Goal: Task Accomplishment & Management: Use online tool/utility

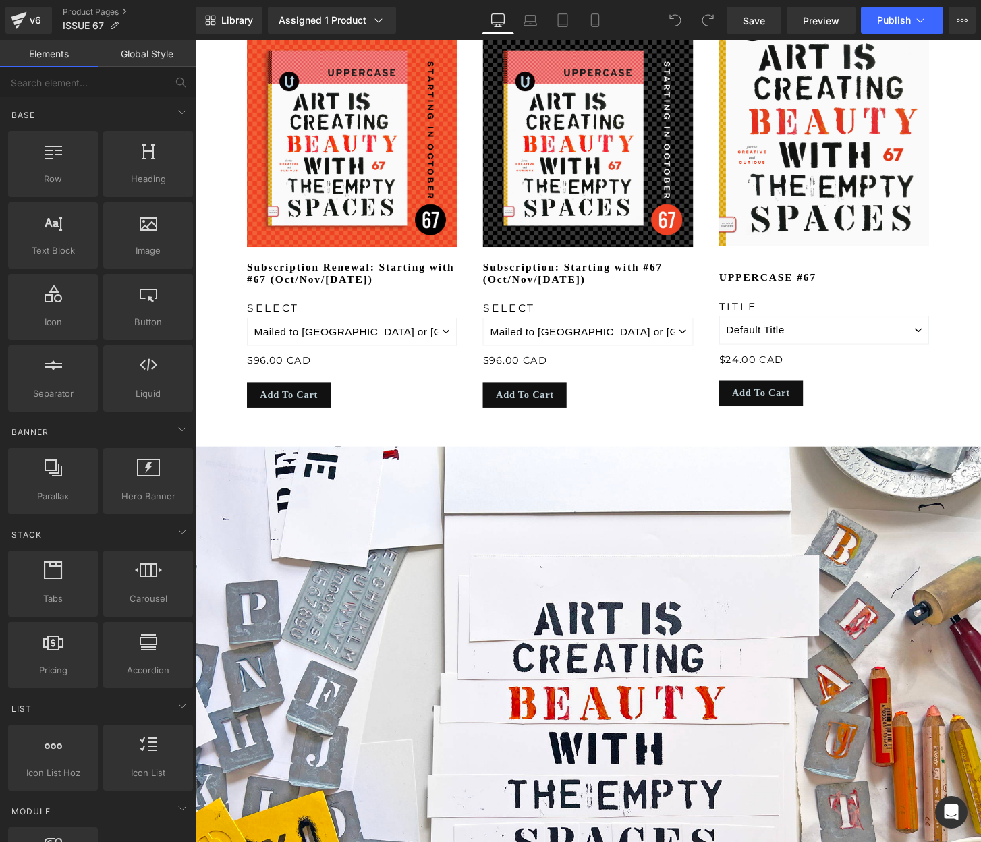
scroll to position [1670, 0]
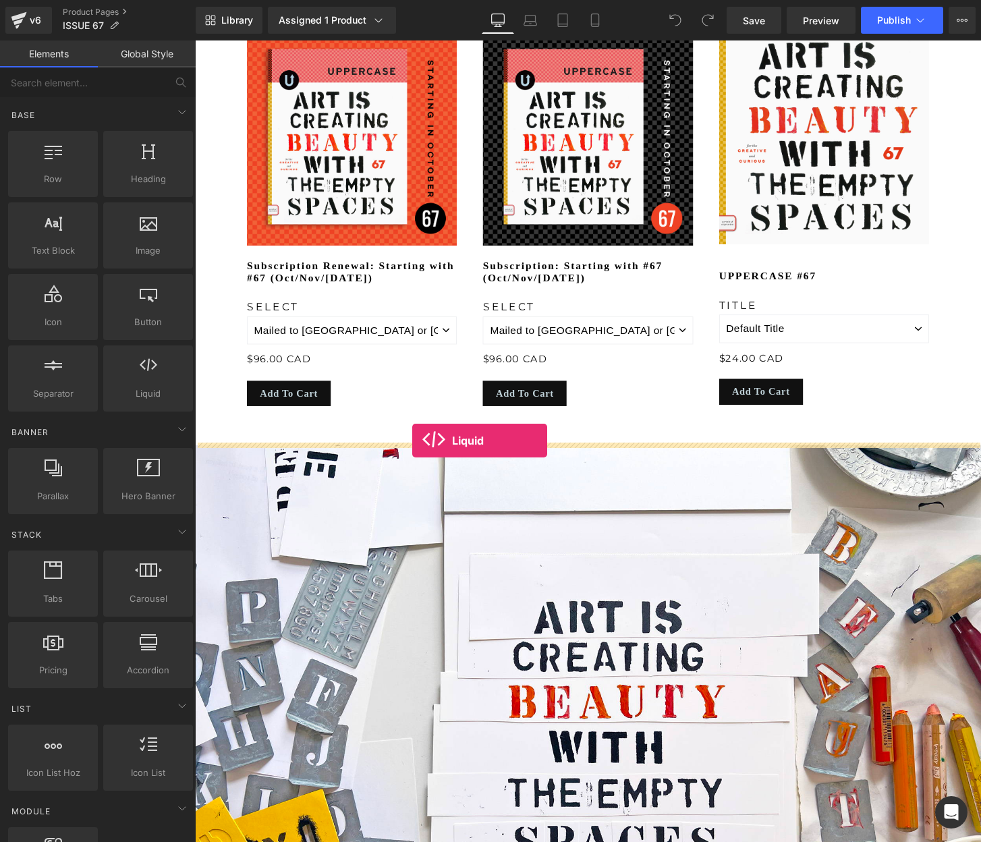
drag, startPoint x: 336, startPoint y: 422, endPoint x: 420, endPoint y: 456, distance: 90.8
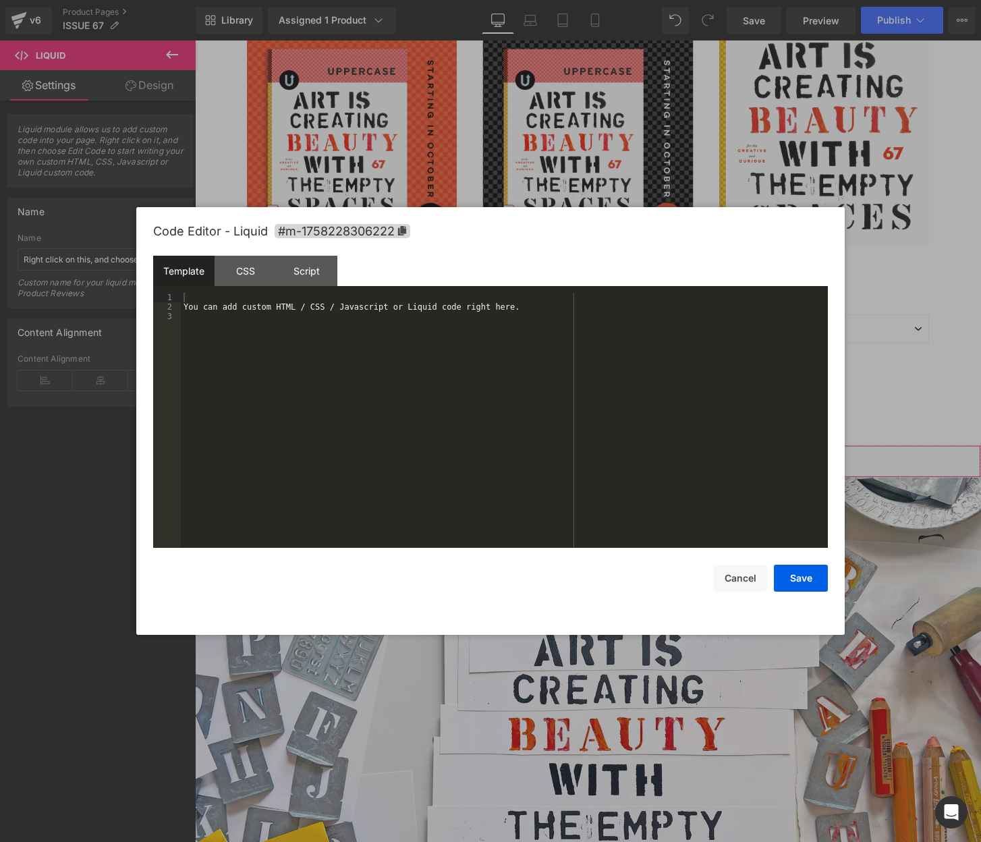
click at [519, 0] on div "Liquid You are previewing how the will restyle your page. You can not edit Elem…" at bounding box center [490, 0] width 981 height 0
click at [380, 334] on div "You can add custom HTML / CSS / Javascript or Liquid code right here." at bounding box center [504, 430] width 647 height 274
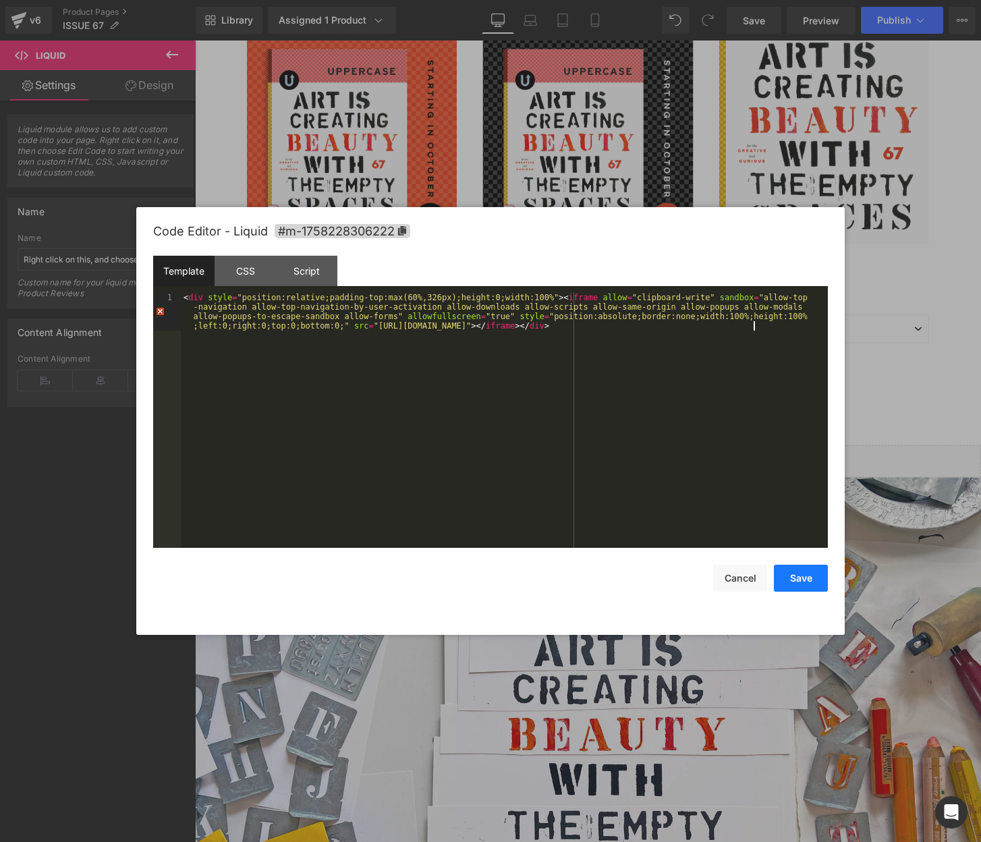
click at [805, 577] on button "Save" at bounding box center [800, 577] width 54 height 27
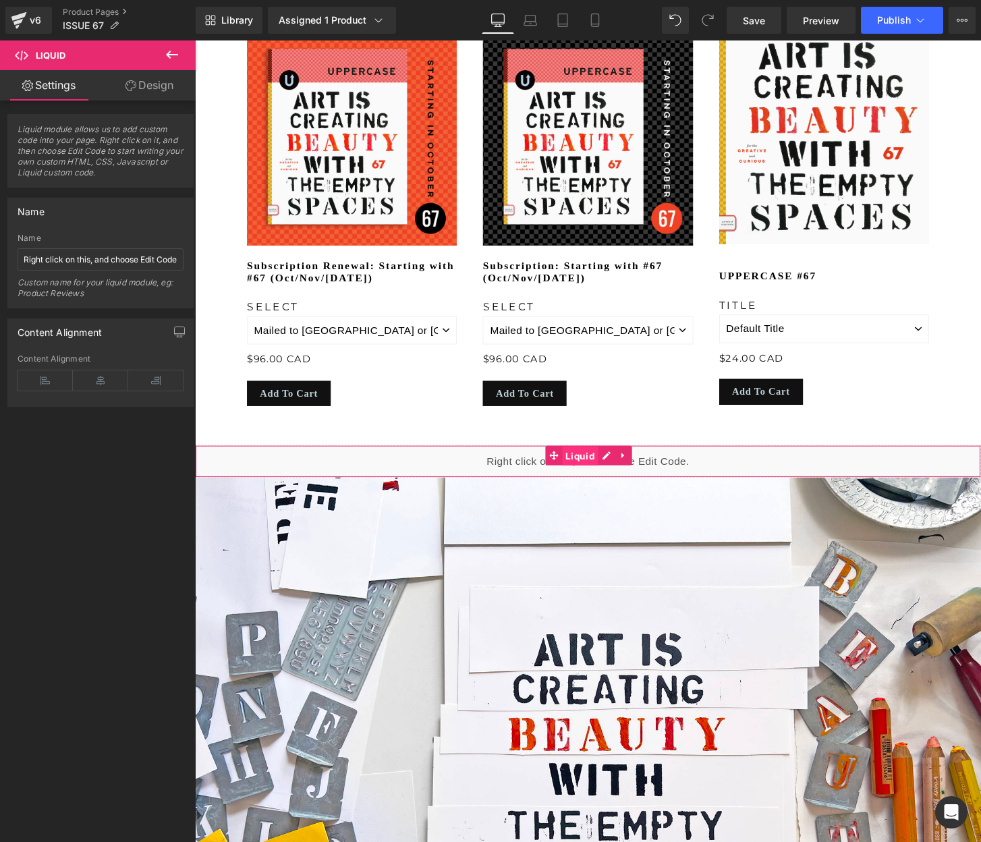
click at [601, 468] on span "Liquid" at bounding box center [595, 472] width 37 height 20
click at [150, 86] on link "Design" at bounding box center [149, 85] width 98 height 30
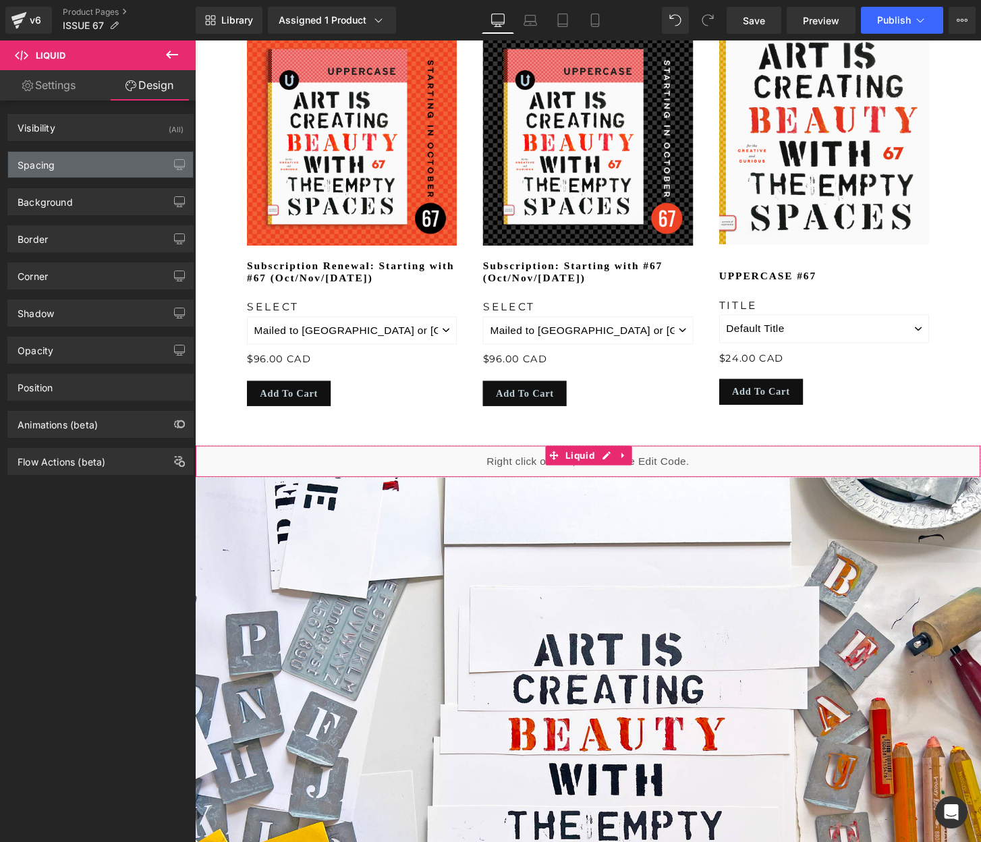
click at [68, 170] on div "Spacing" at bounding box center [100, 165] width 185 height 26
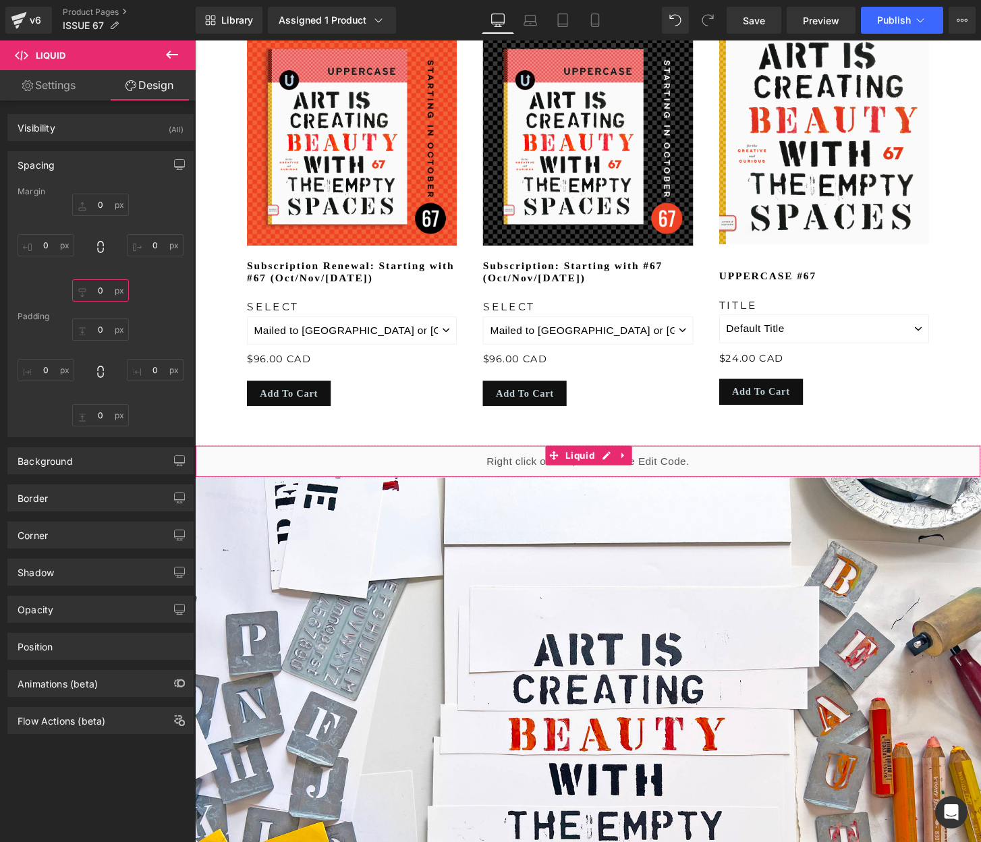
click at [103, 289] on input "0" at bounding box center [100, 290] width 57 height 22
type input "L"
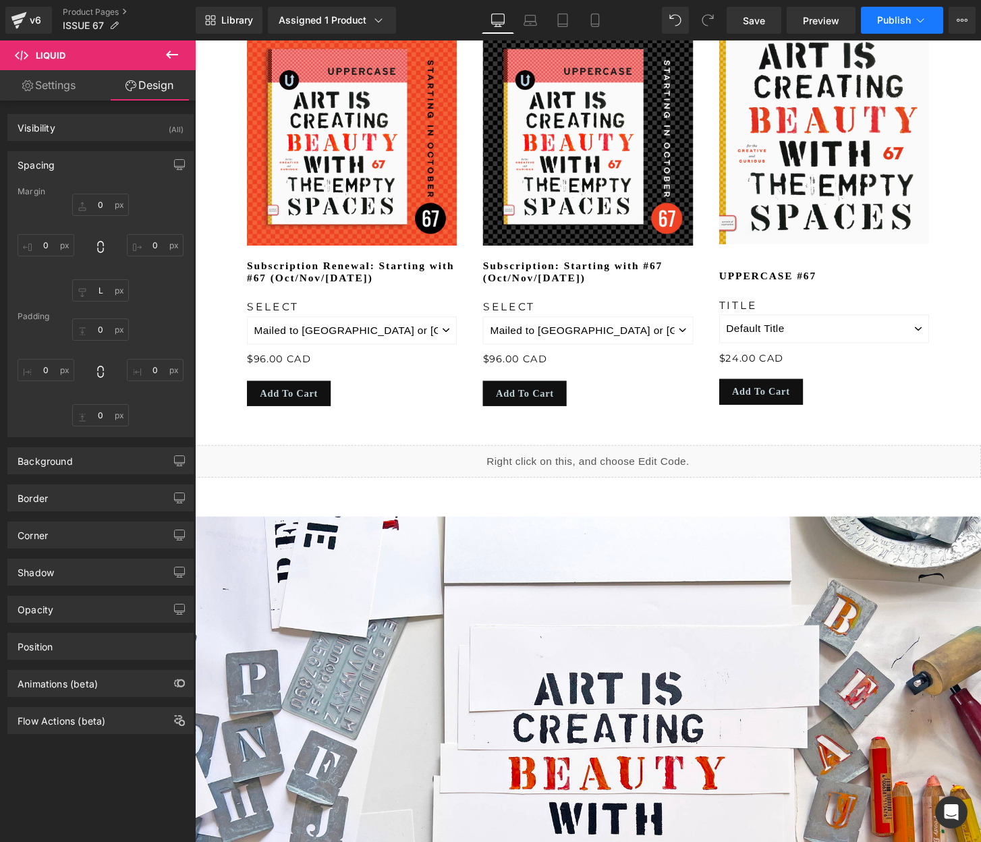
click at [894, 22] on span "Publish" at bounding box center [894, 20] width 34 height 11
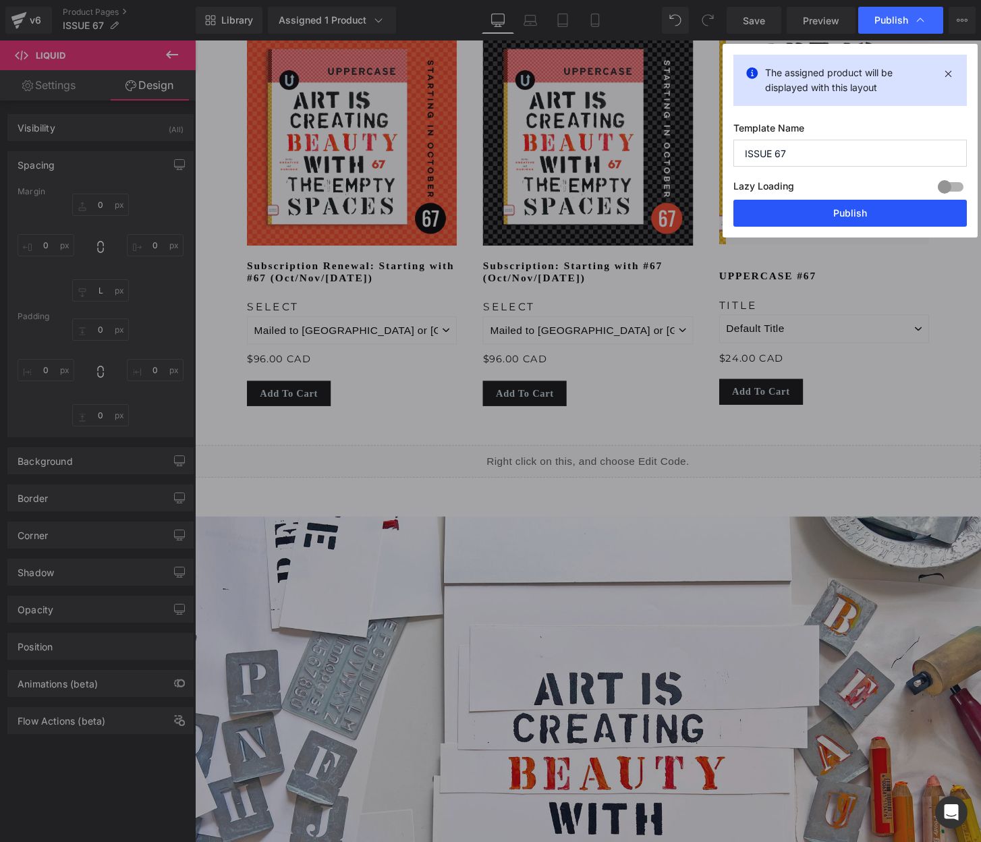
click at [842, 207] on button "Publish" at bounding box center [849, 213] width 233 height 27
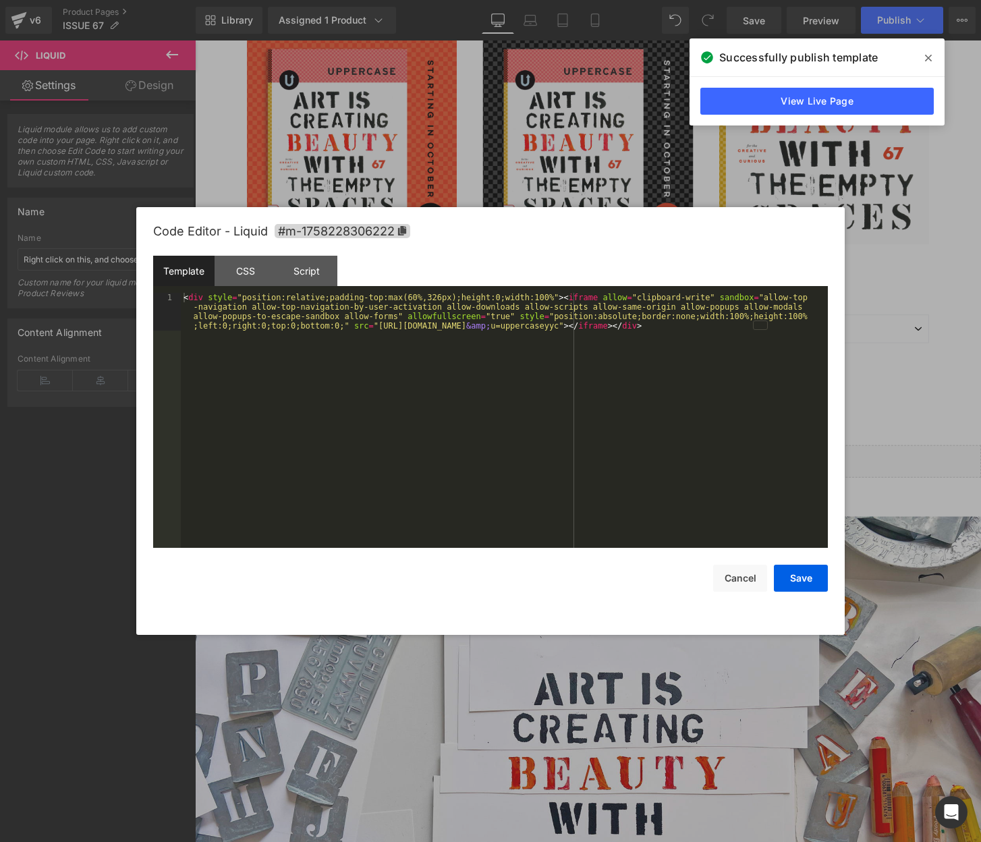
click at [534, 0] on div "Liquid You are previewing how the will restyle your page. You can not edit Elem…" at bounding box center [490, 0] width 981 height 0
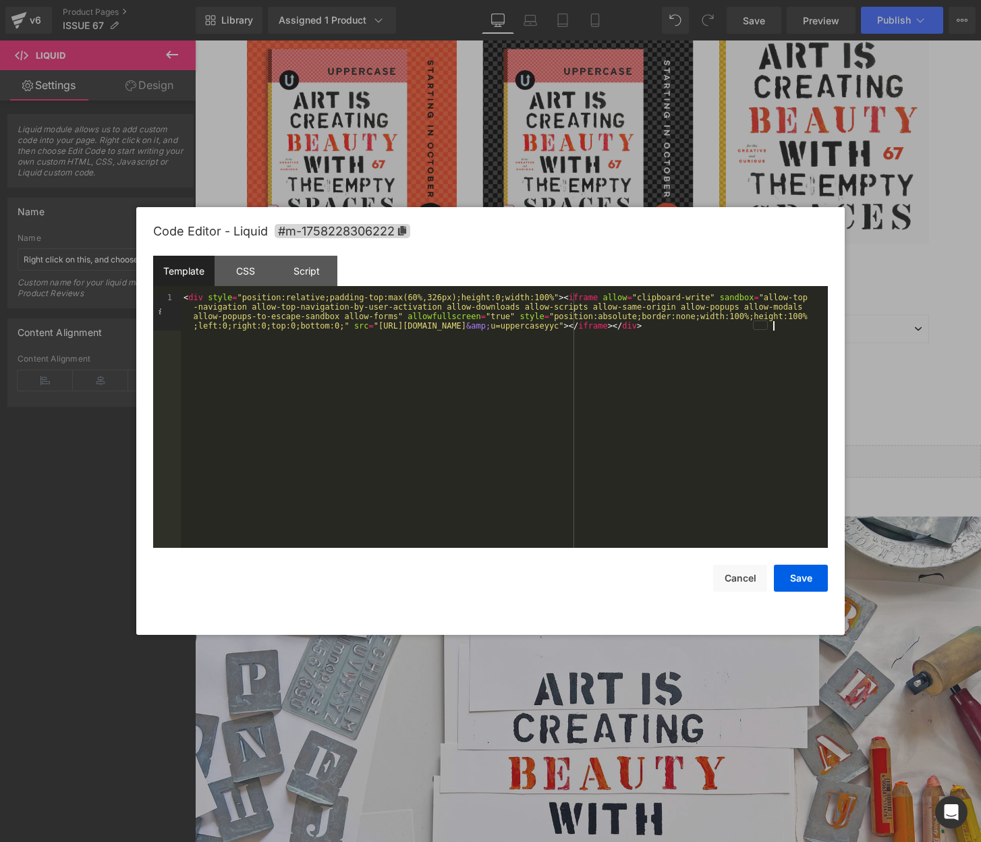
drag, startPoint x: 548, startPoint y: 384, endPoint x: 550, endPoint y: 334, distance: 50.0
click at [549, 379] on div "< div style = "position:relative;padding-top:max(60%,326px);height:0;width:100%…" at bounding box center [504, 458] width 647 height 330
click at [550, 328] on div "< div style = "position:relative;padding-top:max(60%,326px);height:0;width:100%…" at bounding box center [504, 458] width 647 height 330
click at [802, 577] on button "Save" at bounding box center [800, 577] width 54 height 27
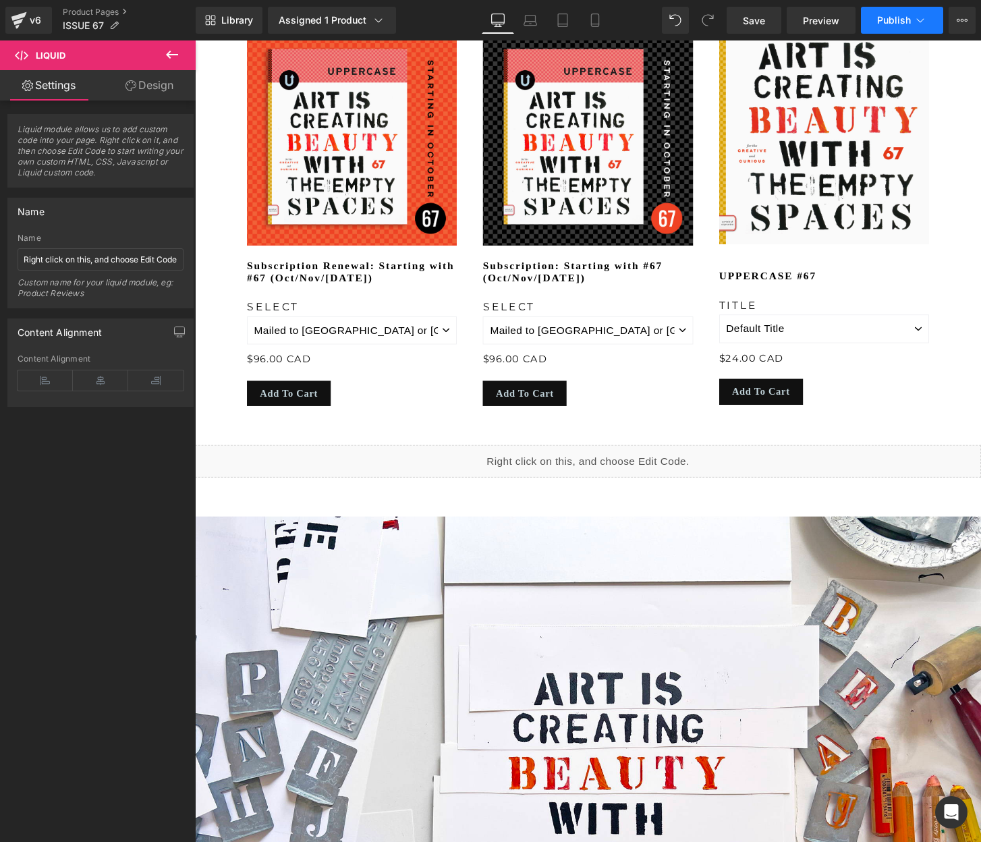
click at [883, 24] on span "Publish" at bounding box center [894, 20] width 34 height 11
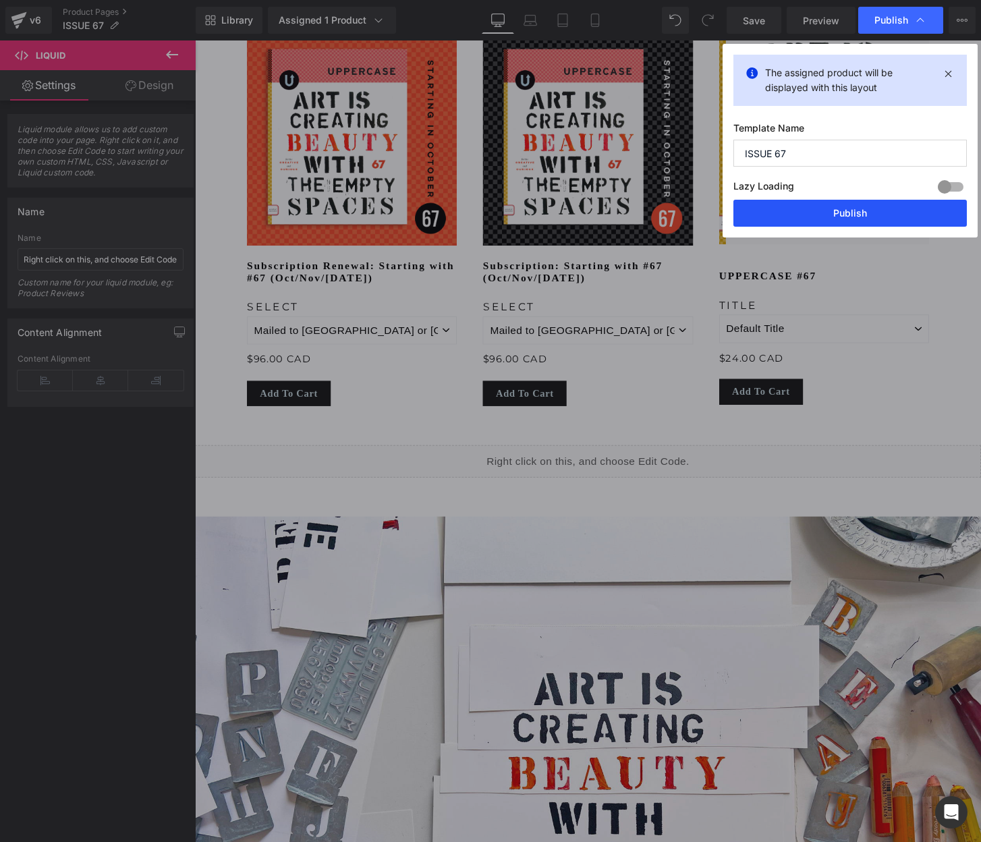
click at [865, 214] on button "Publish" at bounding box center [849, 213] width 233 height 27
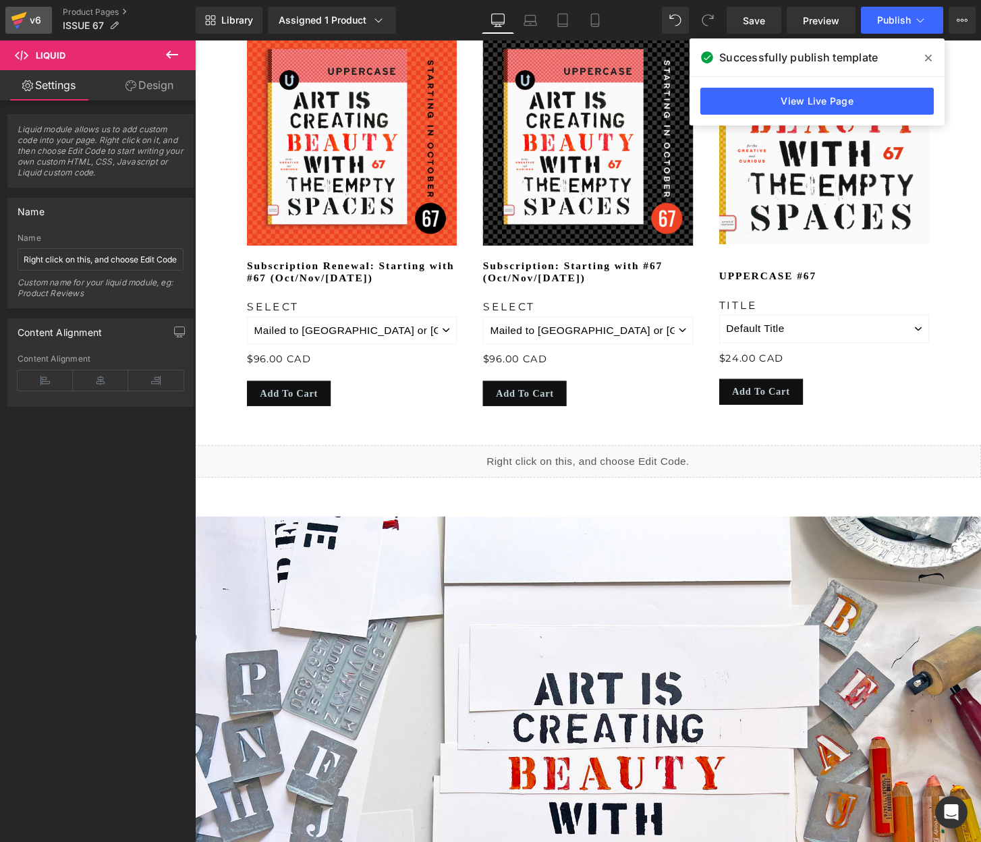
click at [17, 14] on icon at bounding box center [19, 20] width 16 height 34
